Goal: Navigation & Orientation: Find specific page/section

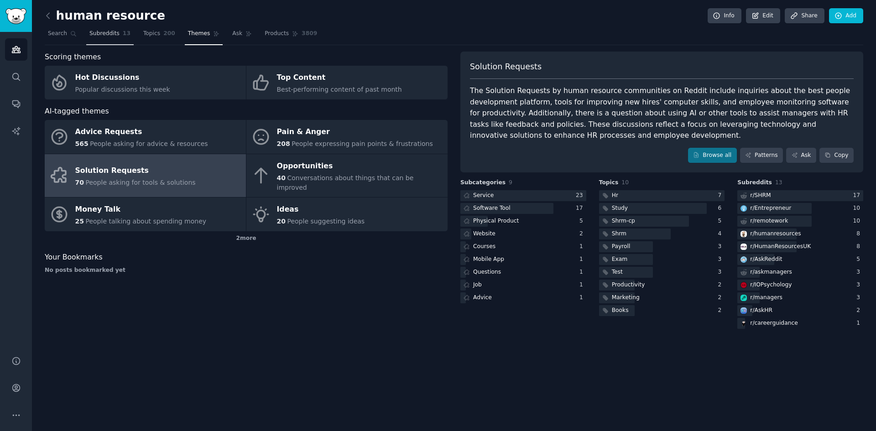
click at [115, 37] on link "Subreddits 13" at bounding box center [109, 35] width 47 height 19
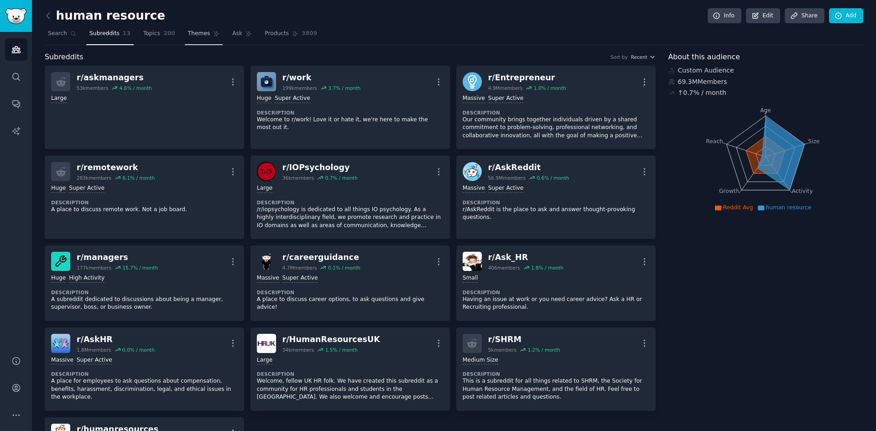
click at [188, 36] on span "Themes" at bounding box center [199, 34] width 22 height 8
